Goal: Task Accomplishment & Management: Manage account settings

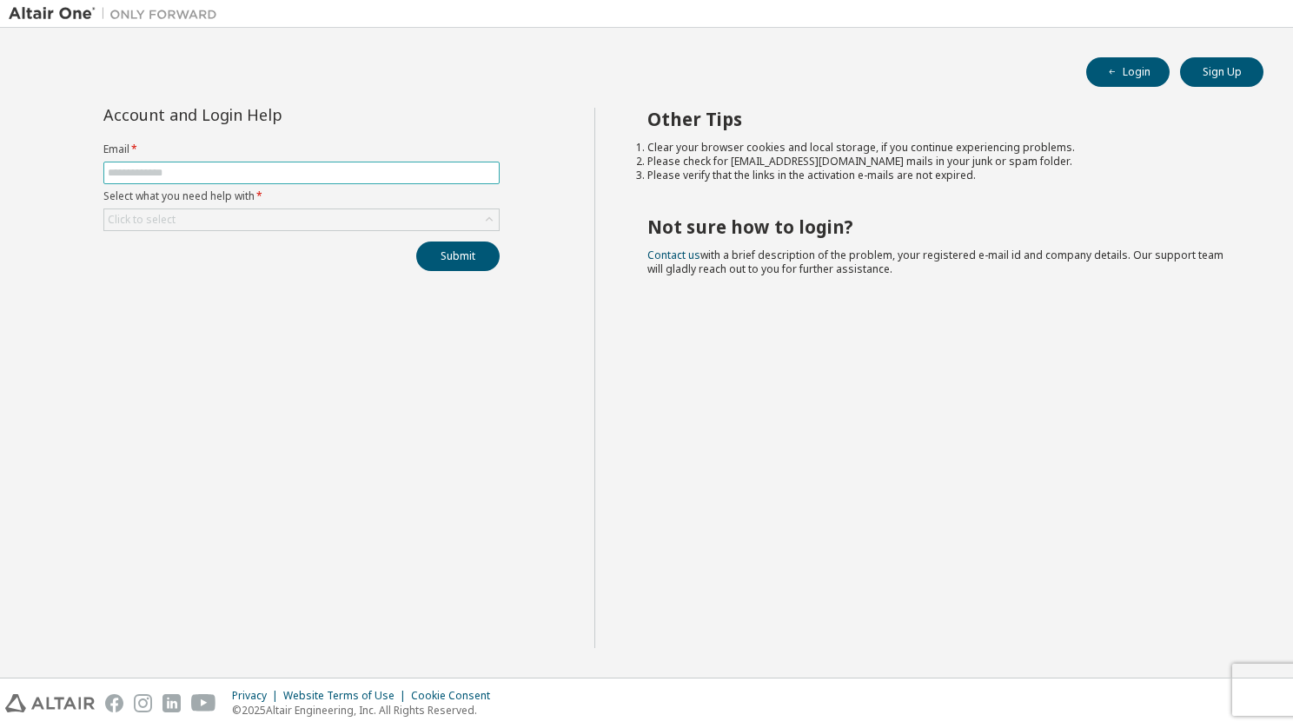
click at [151, 166] on input "text" at bounding box center [302, 173] width 388 height 14
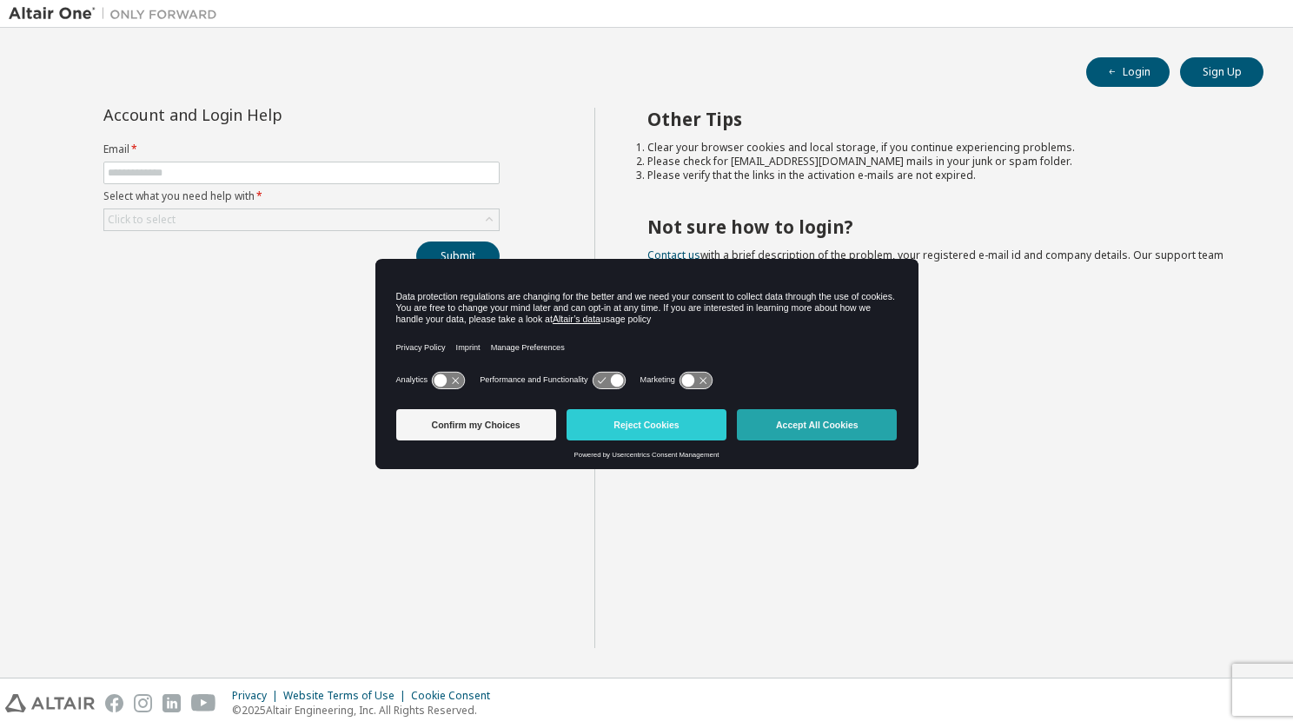
click at [859, 424] on button "Accept All Cookies" at bounding box center [817, 424] width 160 height 31
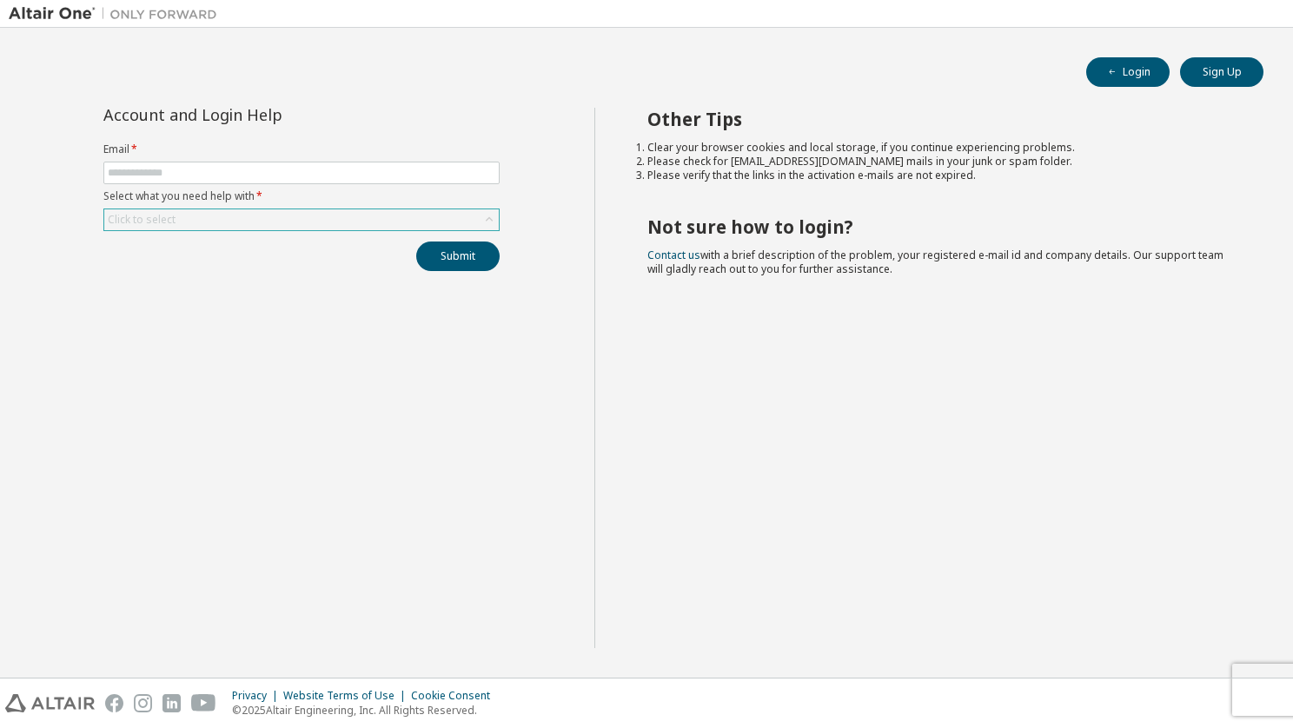
click at [238, 222] on div "Click to select" at bounding box center [301, 219] width 395 height 21
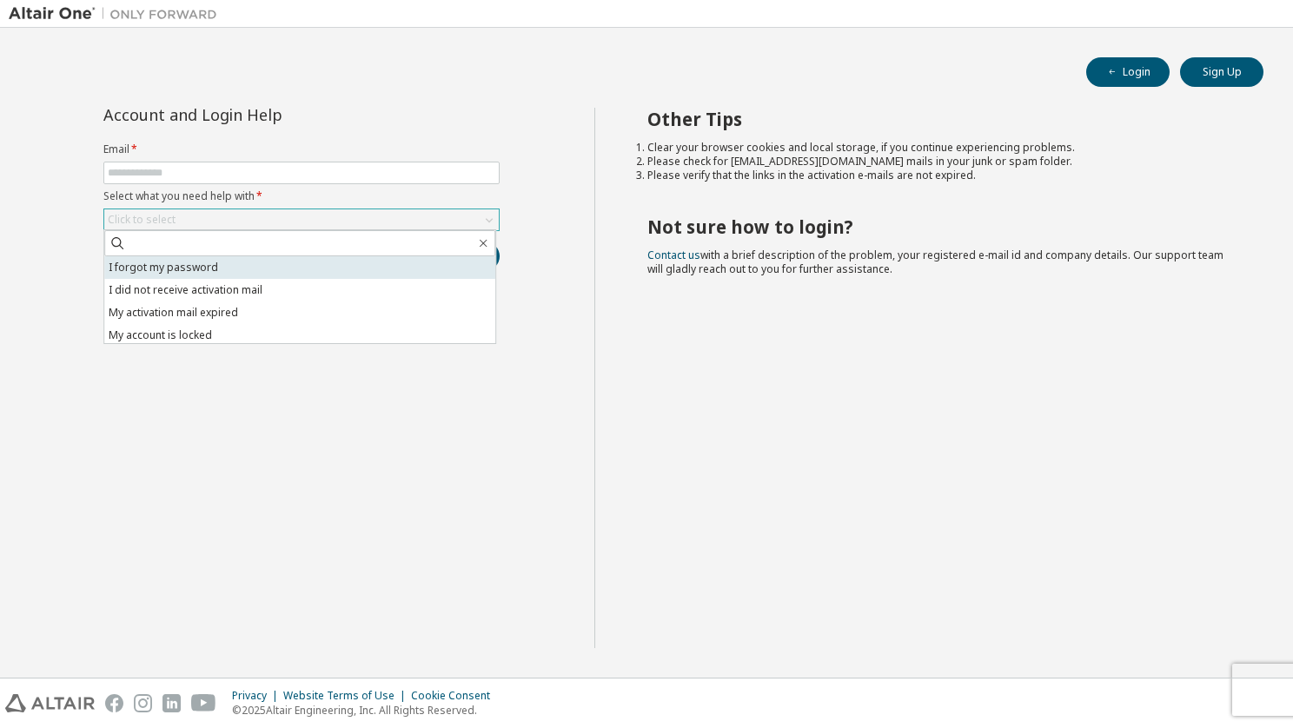
click at [252, 262] on li "I forgot my password" at bounding box center [299, 267] width 391 height 23
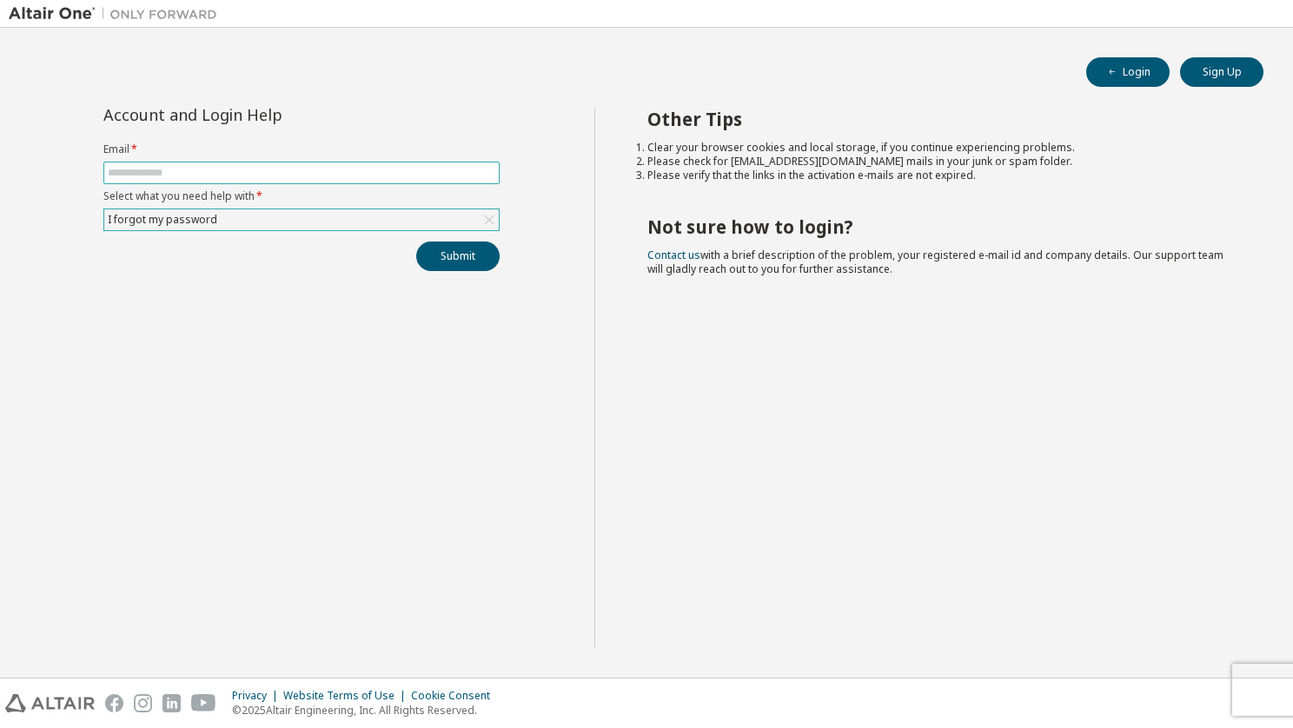
click at [240, 174] on input "text" at bounding box center [302, 173] width 388 height 14
type input "**********"
click at [473, 256] on button "Submit" at bounding box center [457, 257] width 83 height 30
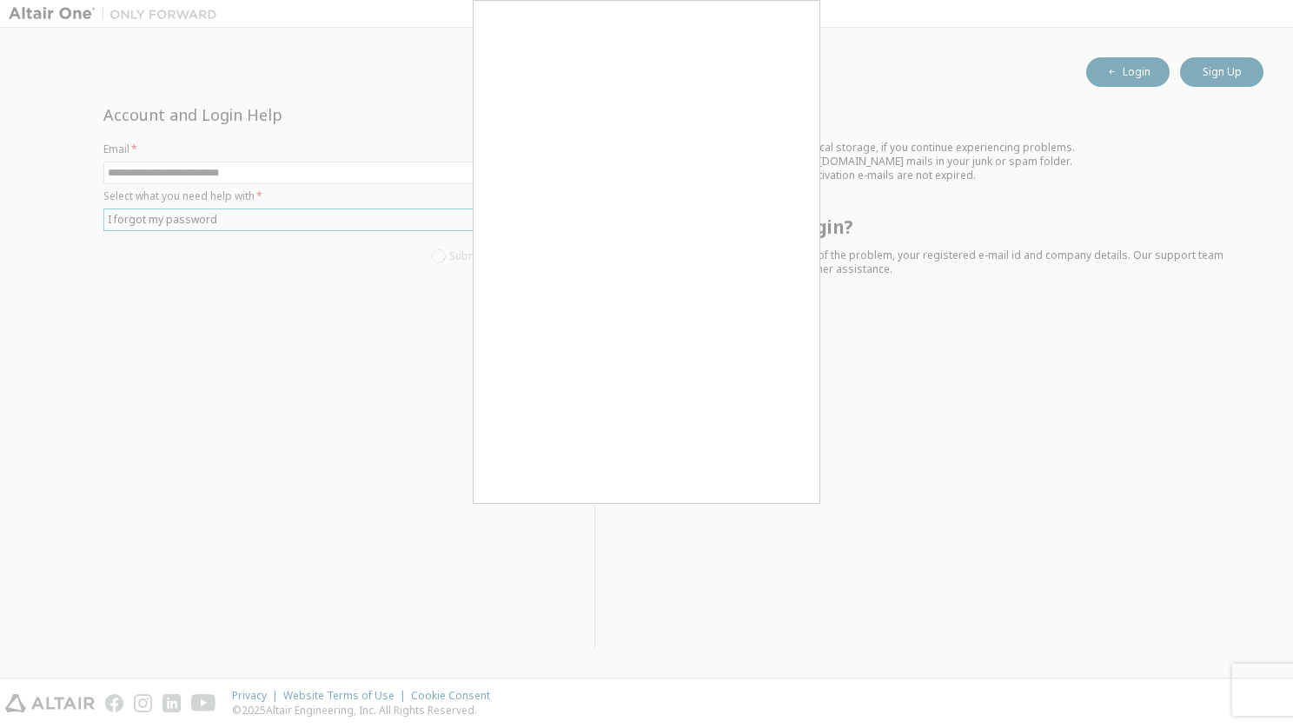
click at [903, 213] on div at bounding box center [646, 364] width 1293 height 728
